Goal: Check status: Check status

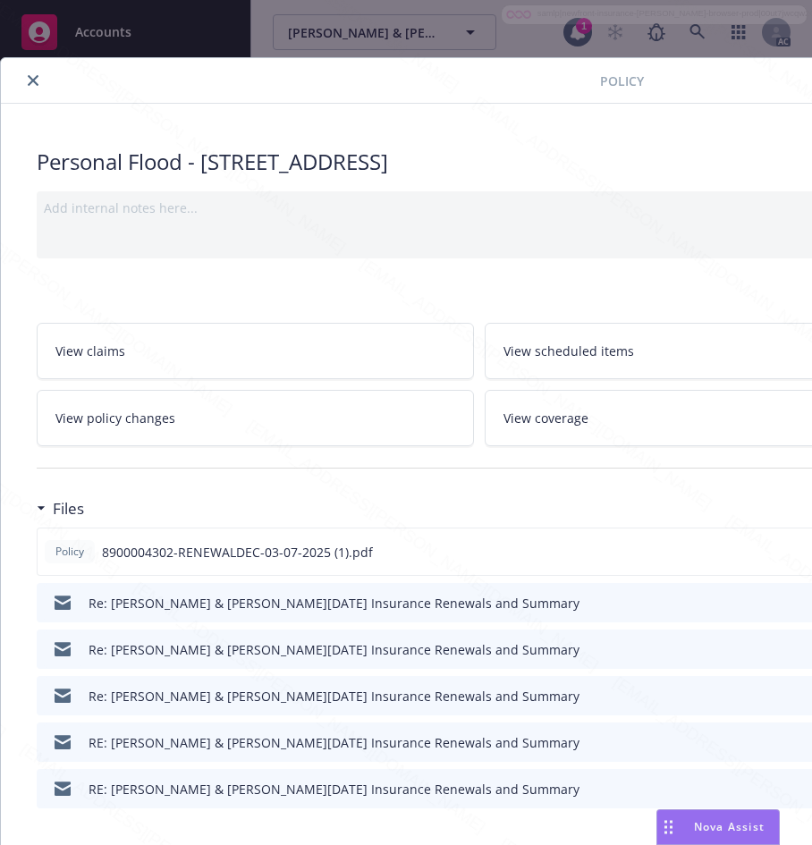
click at [27, 73] on button "close" at bounding box center [32, 80] width 21 height 21
